Goal: Information Seeking & Learning: Learn about a topic

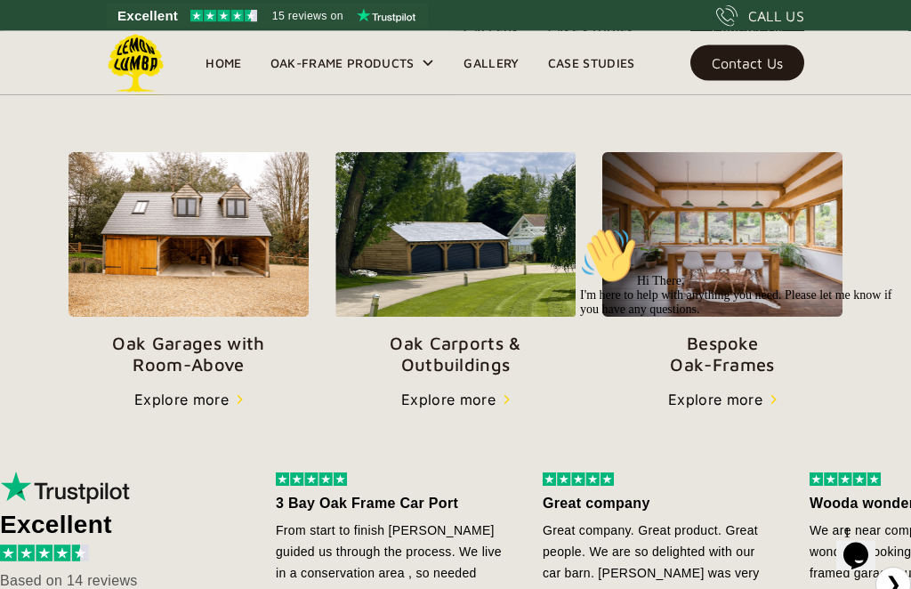
scroll to position [605, 0]
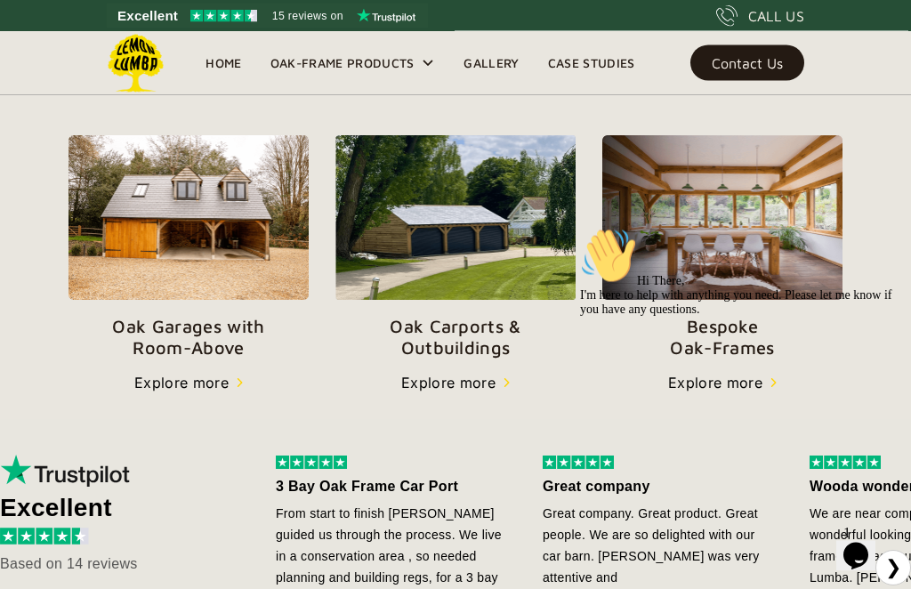
click at [455, 493] on div "3 Bay Oak Frame Car Port" at bounding box center [391, 487] width 231 height 21
click at [442, 505] on li "3 Bay Oak Frame Car Port From start to finish George guided us through the proc…" at bounding box center [391, 569] width 267 height 226
click at [482, 351] on p "Oak Carports & Outbuildings" at bounding box center [456, 338] width 240 height 43
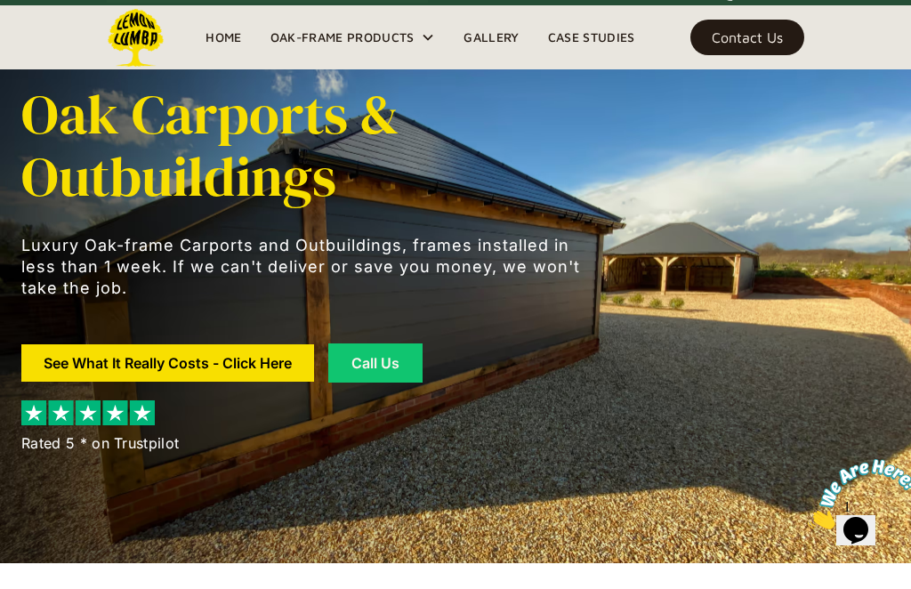
scroll to position [27, 0]
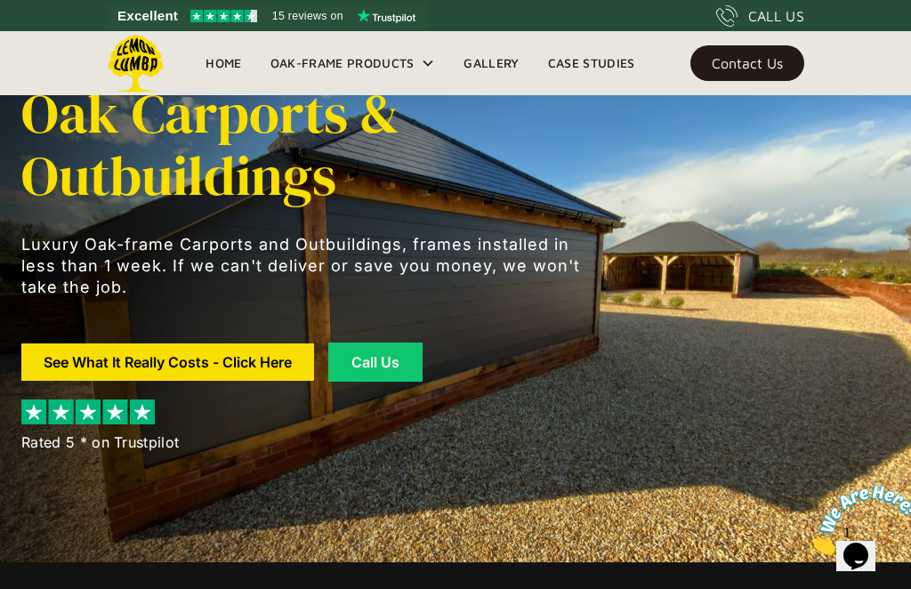
click at [260, 362] on link "See What It Really Costs - Click Here" at bounding box center [167, 362] width 293 height 37
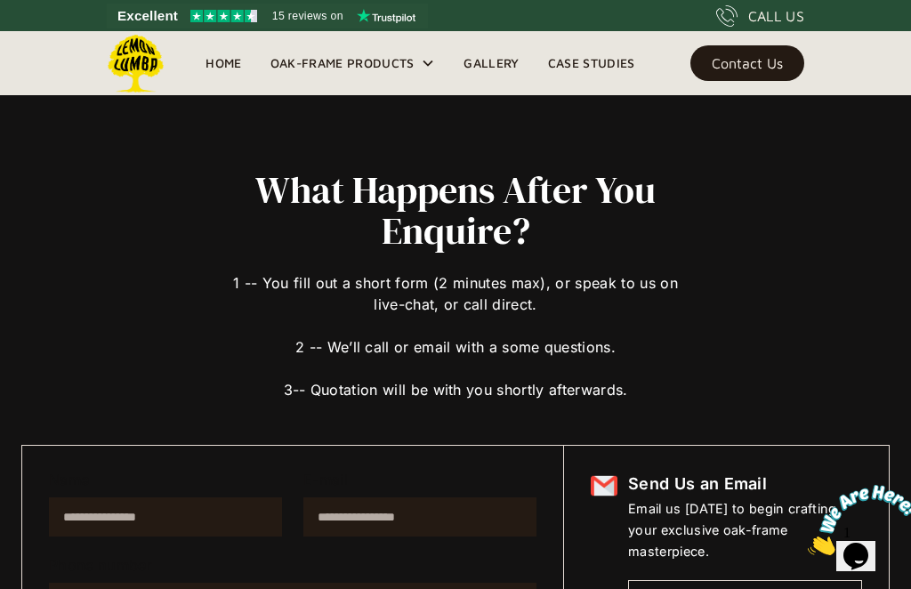
click at [406, 85] on div "Oak-Frame Products" at bounding box center [353, 63] width 194 height 64
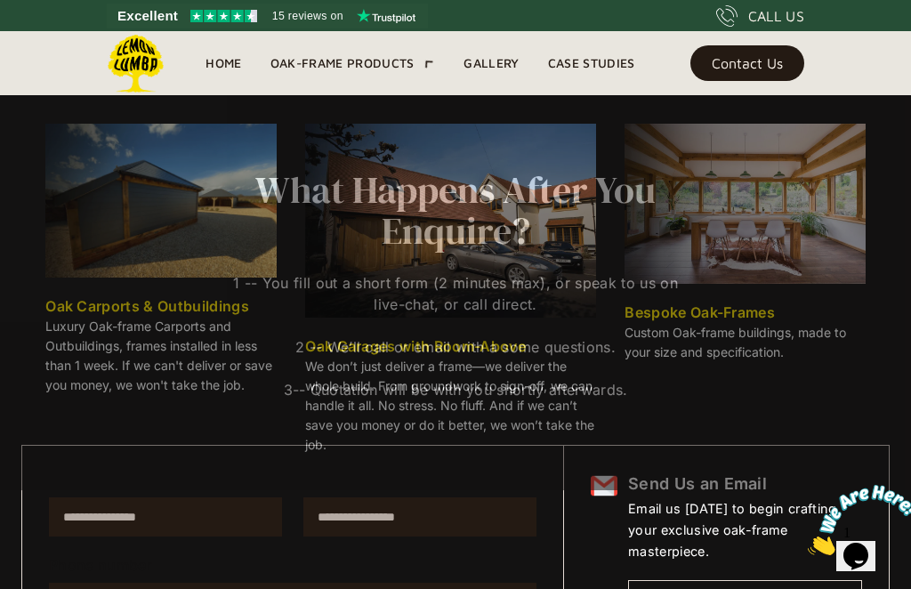
click at [405, 85] on div "Oak-Frame Products" at bounding box center [353, 63] width 194 height 64
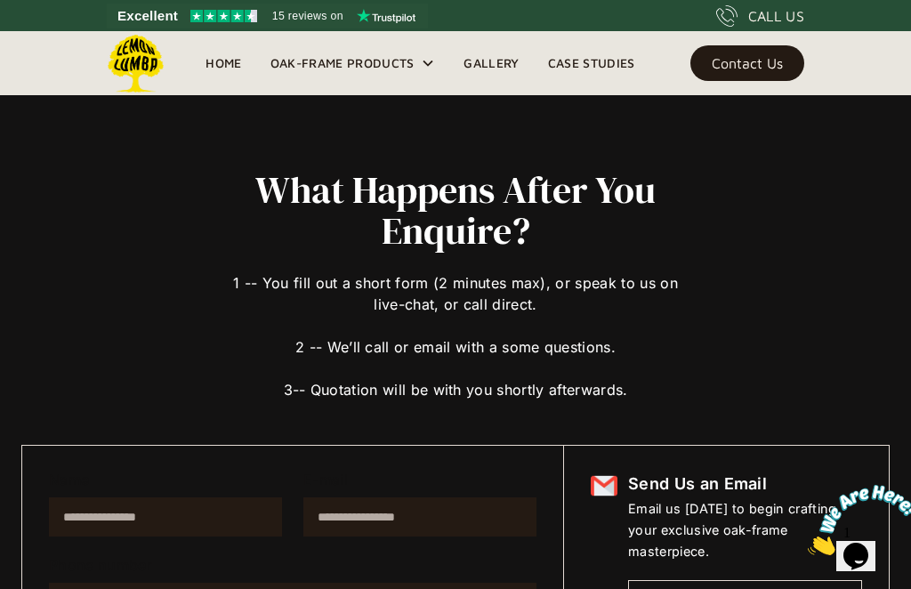
click at [393, 87] on div "Oak-Frame Products" at bounding box center [353, 63] width 194 height 64
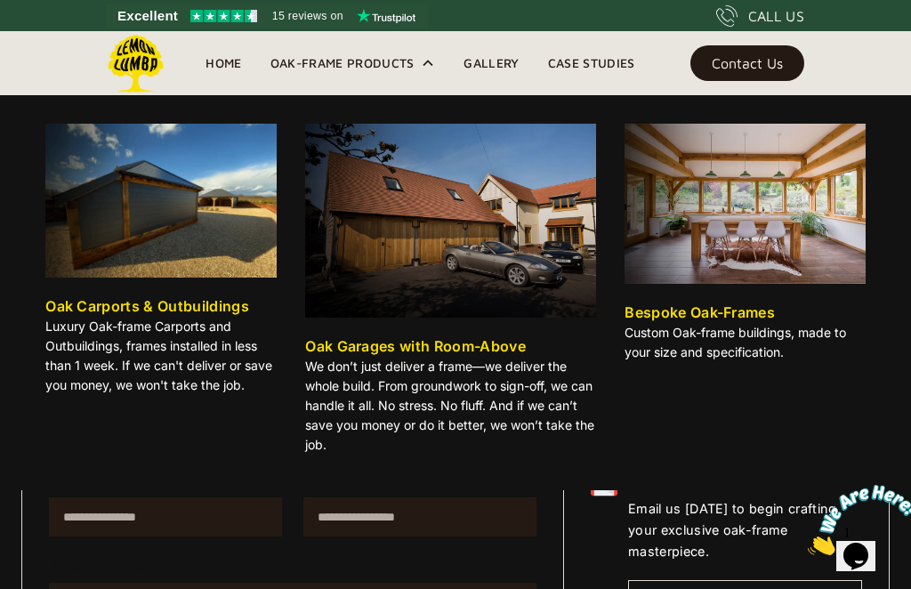
click at [493, 76] on link "Gallery" at bounding box center [492, 63] width 84 height 27
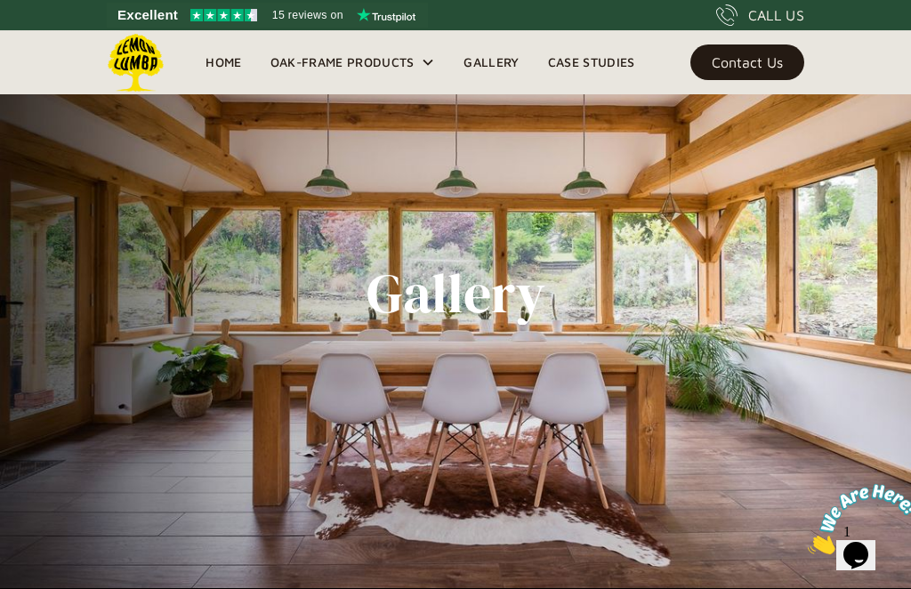
scroll to position [57, 0]
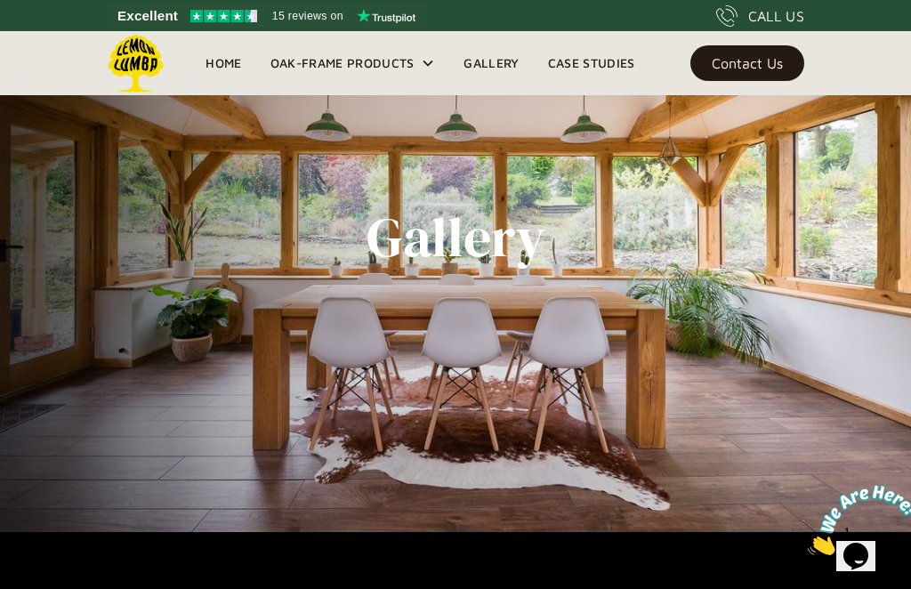
click at [800, 327] on div "Gallery" at bounding box center [455, 237] width 869 height 589
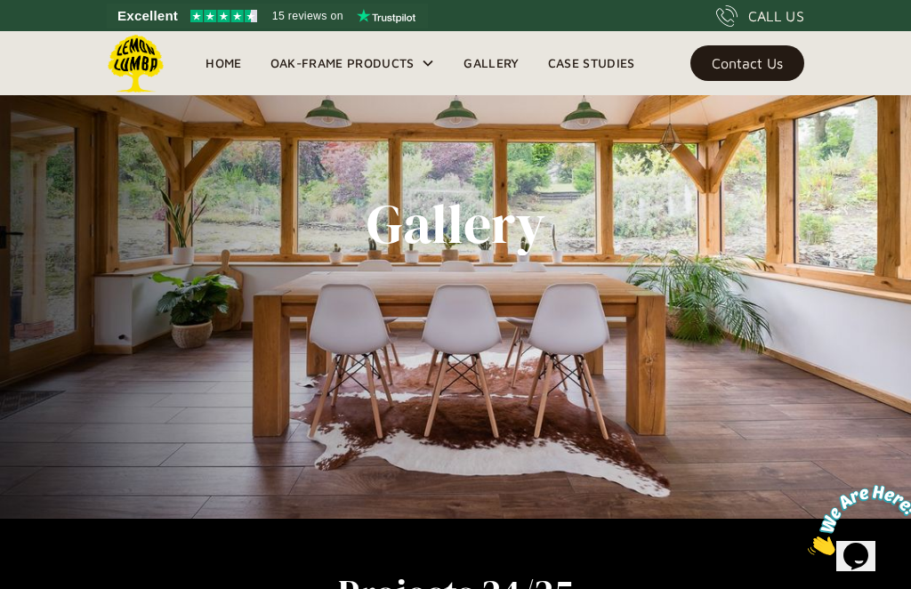
scroll to position [0, 0]
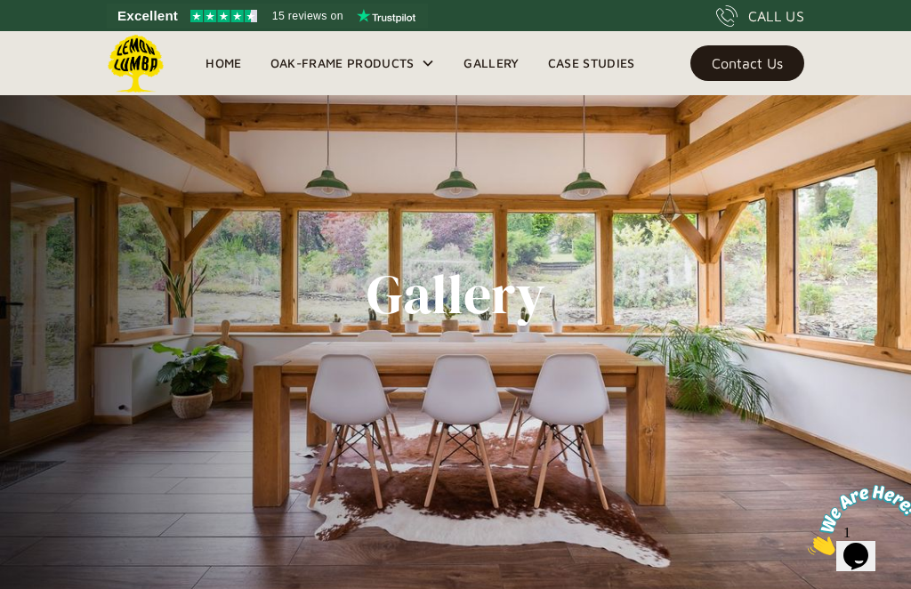
click at [506, 58] on link "Gallery" at bounding box center [492, 63] width 84 height 27
click at [492, 305] on h1 "Gallery" at bounding box center [456, 294] width 179 height 62
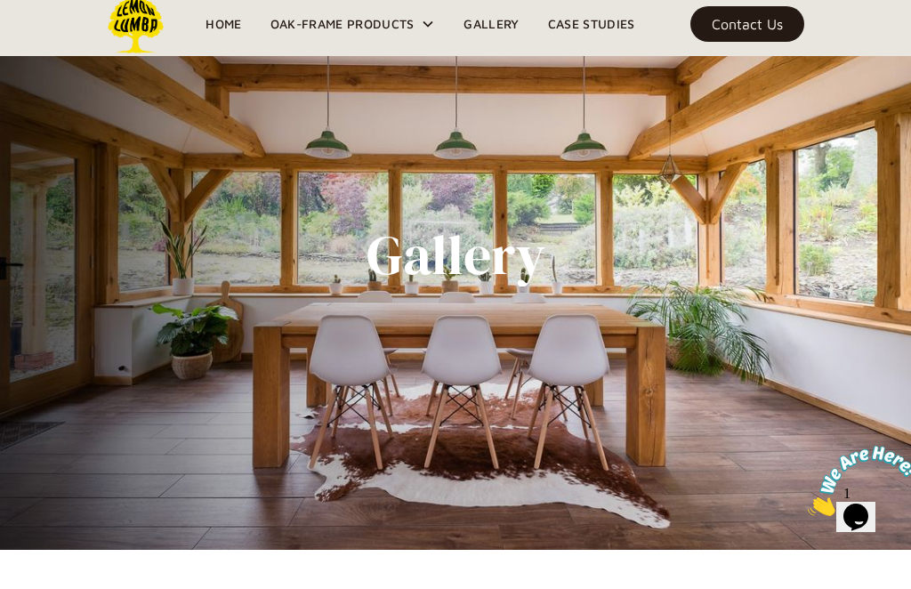
scroll to position [39, 0]
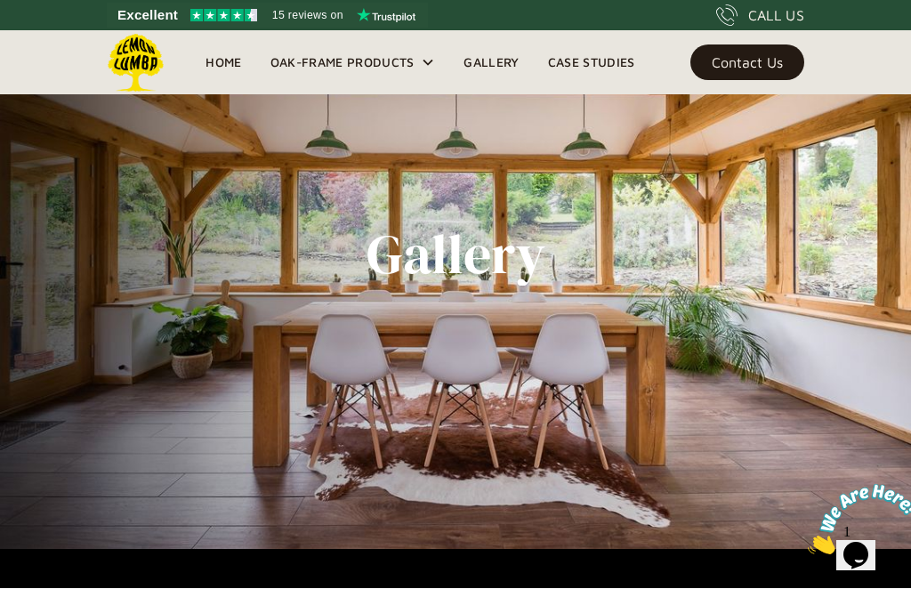
click at [843, 283] on div "Gallery" at bounding box center [455, 255] width 869 height 589
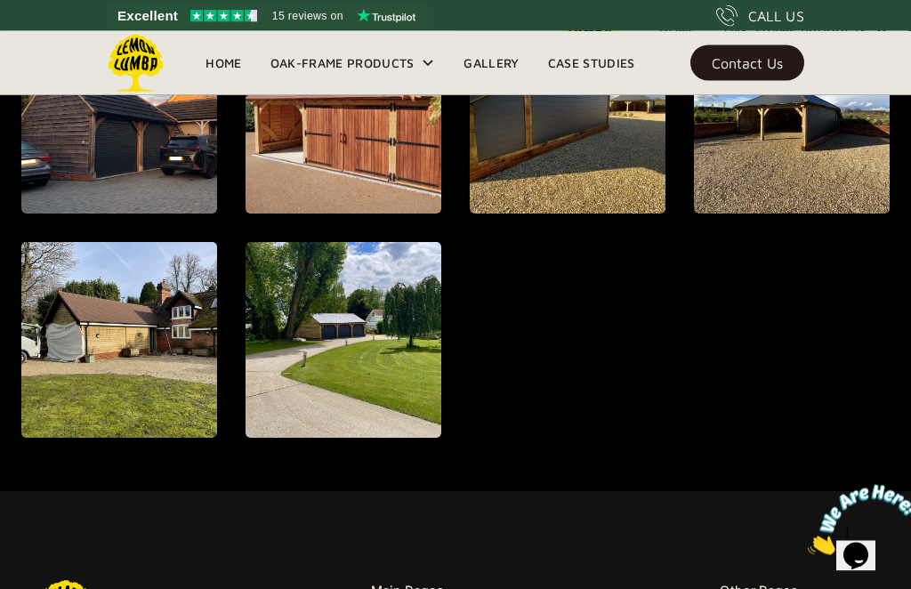
scroll to position [1609, 0]
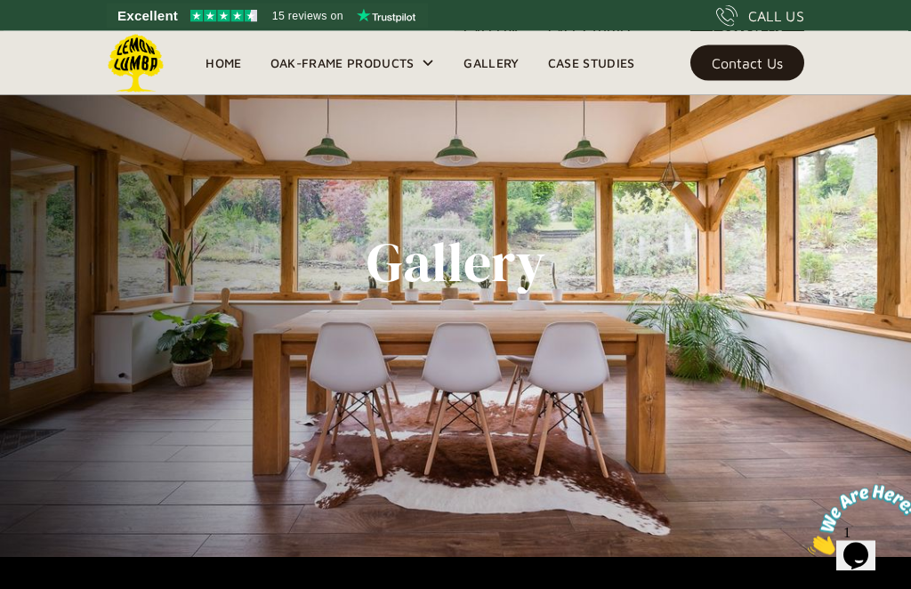
scroll to position [0, 0]
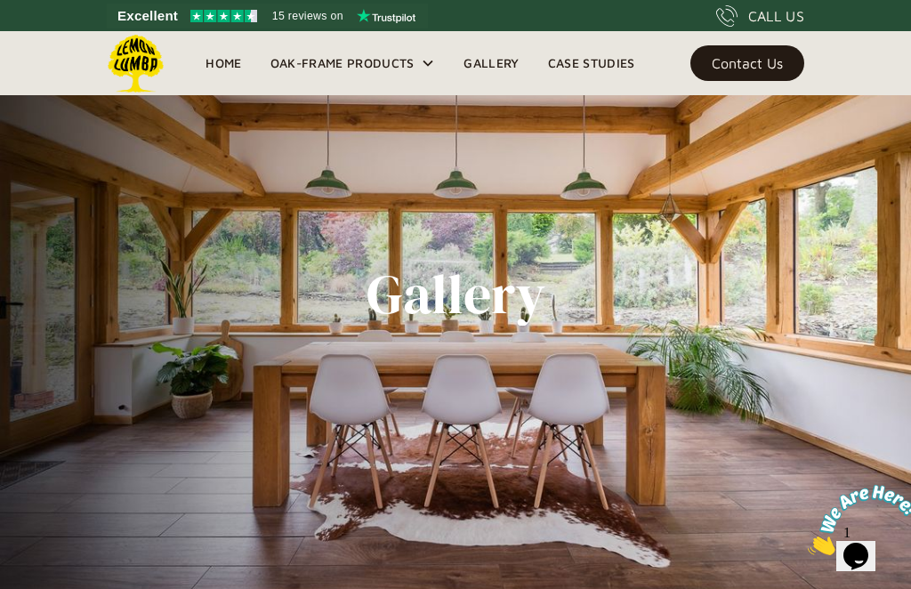
click at [605, 61] on link "Case Studies" at bounding box center [592, 63] width 116 height 27
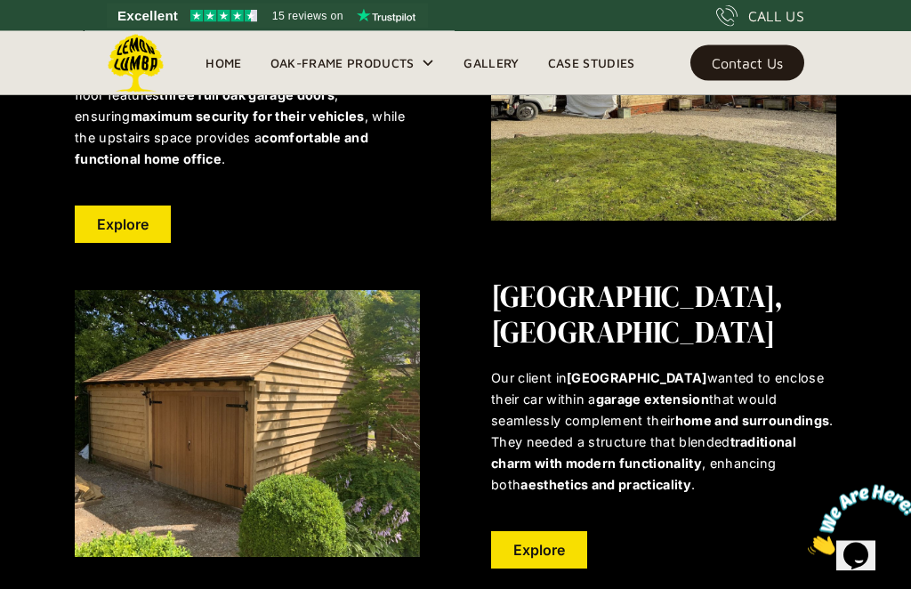
scroll to position [720, 0]
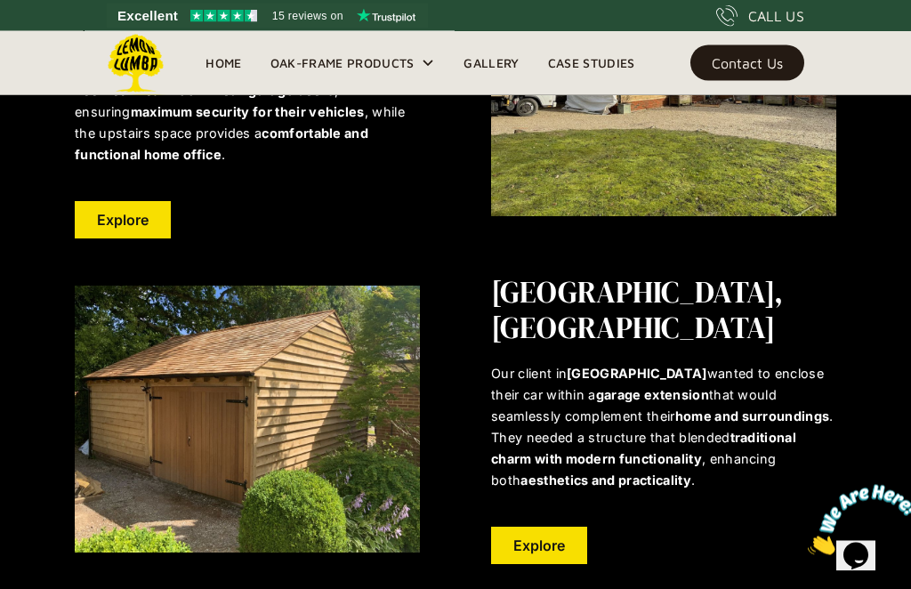
click at [602, 445] on p "Our client in [GEOGRAPHIC_DATA] wanted to enclose their car within a garage ext…" at bounding box center [663, 428] width 345 height 128
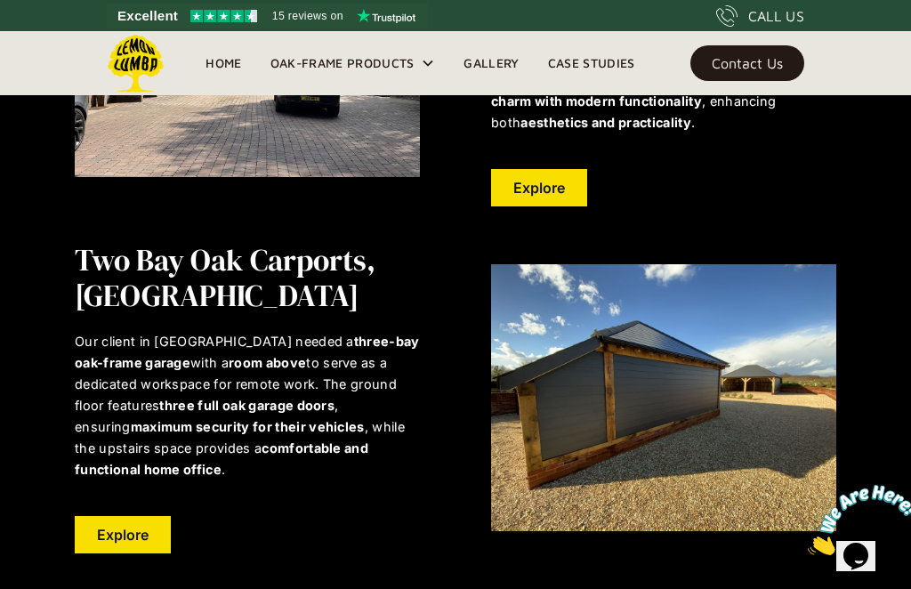
scroll to position [1821, 0]
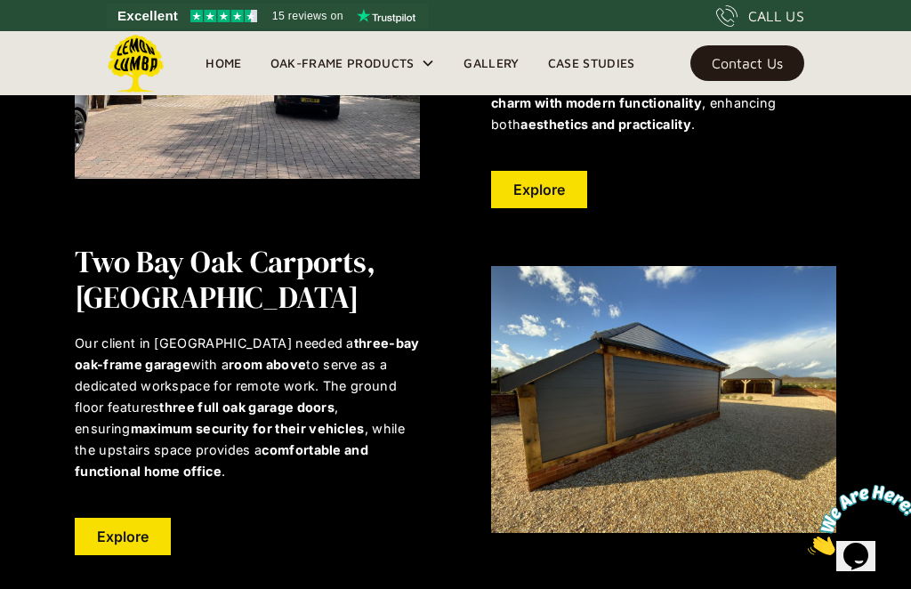
click at [613, 61] on link "Case Studies" at bounding box center [592, 63] width 116 height 27
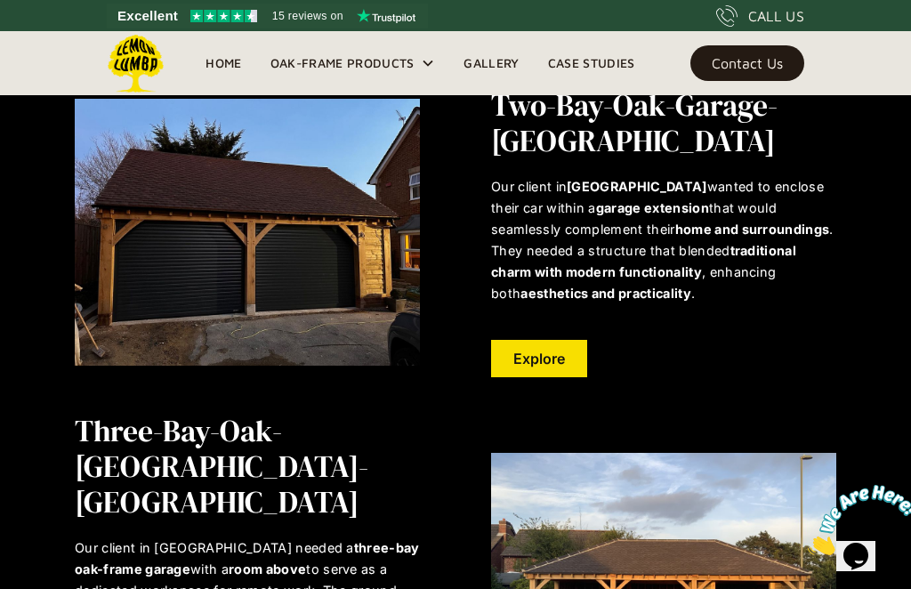
scroll to position [2996, 0]
